Goal: Task Accomplishment & Management: Manage account settings

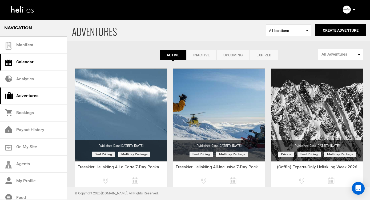
click at [21, 64] on link "Calendar" at bounding box center [33, 62] width 67 height 17
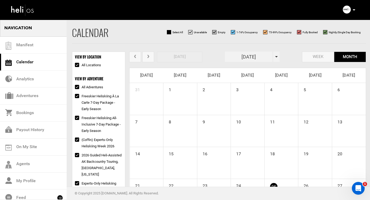
click at [77, 86] on input "All Adventures" at bounding box center [76, 87] width 3 height 6
checkbox input "false"
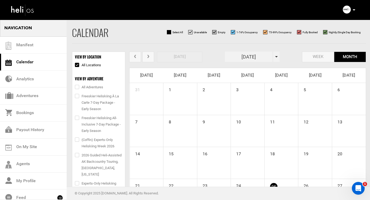
checkbox input "false"
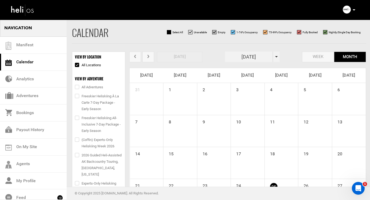
click at [245, 56] on input "[DATE]" at bounding box center [249, 57] width 48 height 10
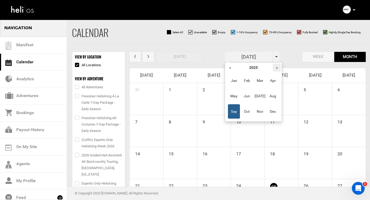
click at [276, 68] on th "»" at bounding box center [277, 68] width 8 height 8
click at [260, 82] on span "Mar" at bounding box center [260, 81] width 12 height 14
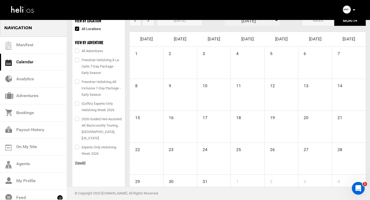
scroll to position [36, 0]
click at [77, 161] on span "View" at bounding box center [78, 163] width 7 height 4
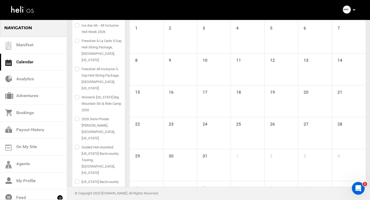
scroll to position [74, 0]
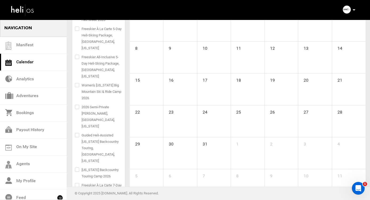
click at [78, 198] on label "Freeskier Heliskiing All-Inclusive 7-Day Package" at bounding box center [98, 204] width 47 height 13
click at [78, 198] on input "Freeskier Heliskiing All-Inclusive 7-Day Package" at bounding box center [76, 204] width 3 height 13
checkbox input "true"
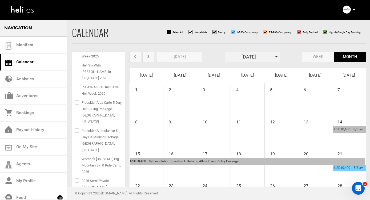
scroll to position [31, 0]
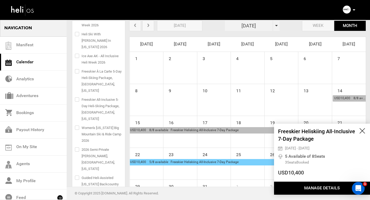
click at [318, 189] on button "Manage Details" at bounding box center [322, 188] width 96 height 13
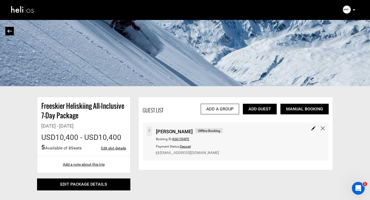
click at [257, 110] on link "Add Guest" at bounding box center [260, 109] width 34 height 11
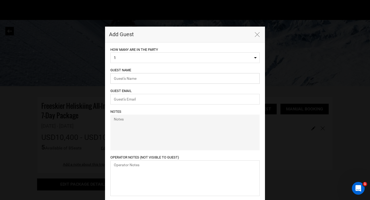
click at [138, 79] on input "text" at bounding box center [184, 78] width 149 height 11
type input "[PERSON_NAME]"
paste input "[EMAIL_ADDRESS][DOMAIN_NAME]"
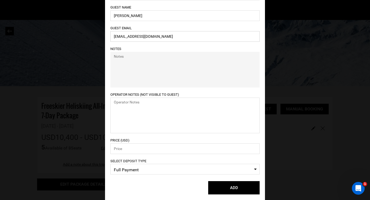
scroll to position [66, 0]
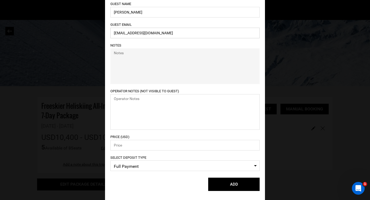
type input "[EMAIL_ADDRESS][DOMAIN_NAME]"
click at [151, 145] on input "number" at bounding box center [184, 145] width 149 height 11
type input "10400"
click at [152, 165] on span "Full Payment" at bounding box center [185, 167] width 142 height 8
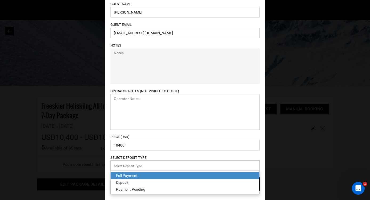
scroll to position [66, 0]
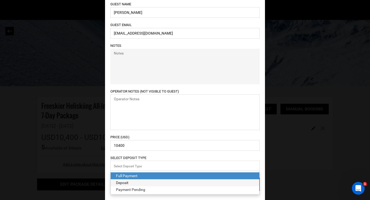
click at [134, 181] on div "Deposit" at bounding box center [185, 182] width 138 height 5
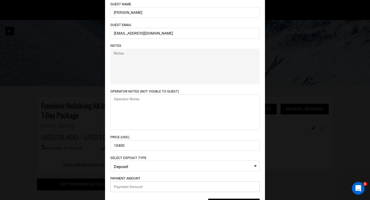
click at [135, 185] on input "text" at bounding box center [184, 187] width 149 height 11
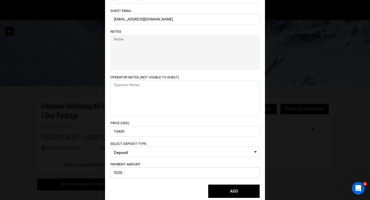
scroll to position [87, 0]
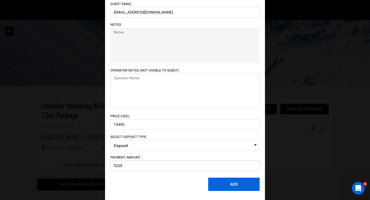
type input "5200"
click at [229, 183] on button "ADD" at bounding box center [233, 184] width 51 height 13
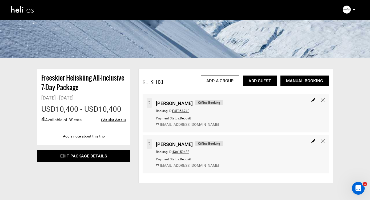
scroll to position [32, 0]
